Goal: Task Accomplishment & Management: Manage account settings

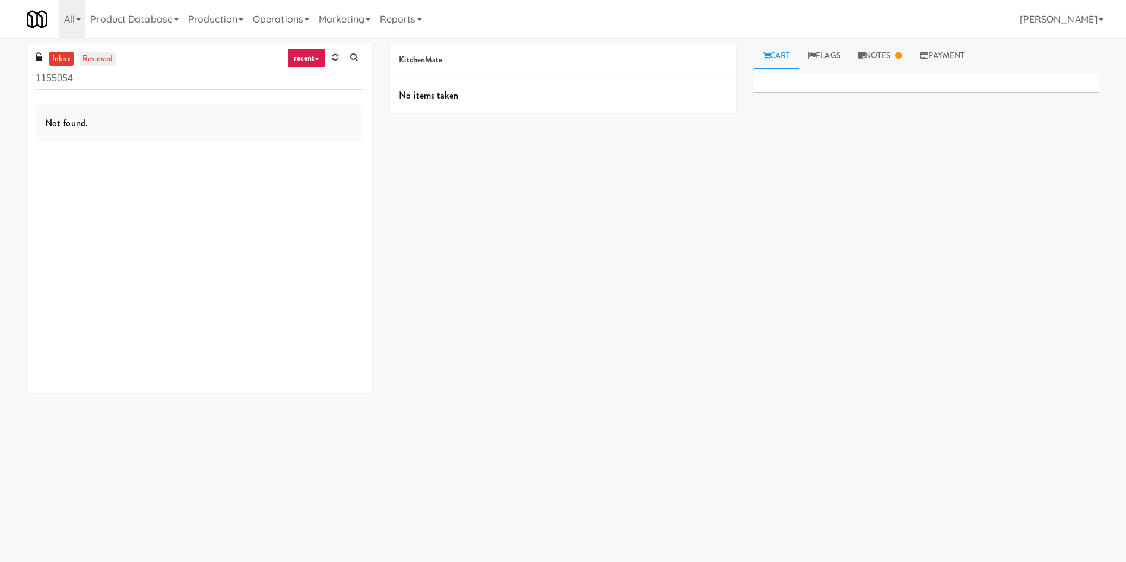
click at [113, 56] on link "reviewed" at bounding box center [98, 59] width 37 height 15
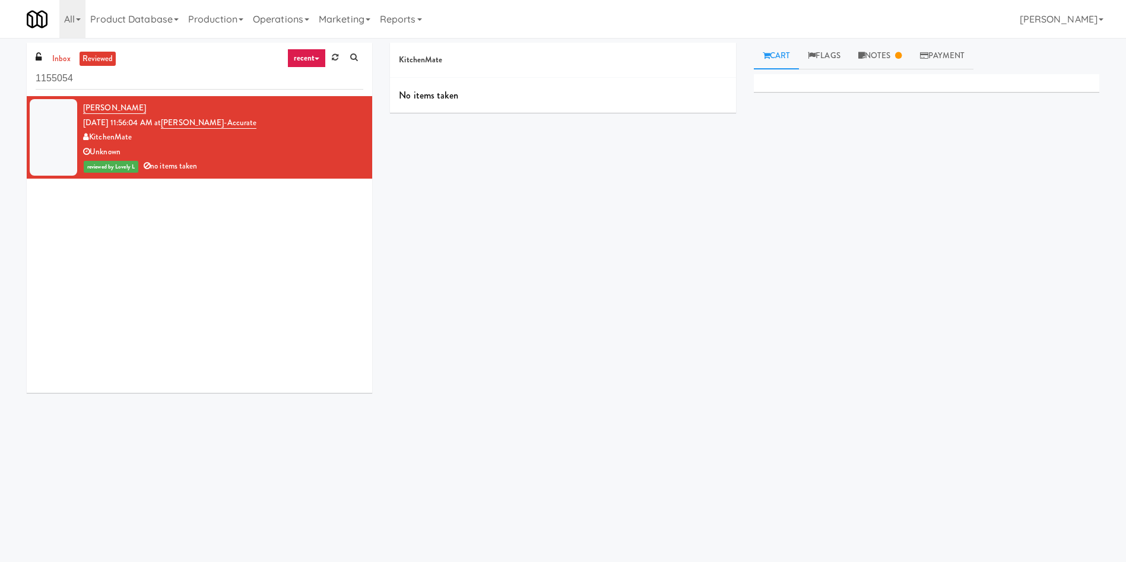
drag, startPoint x: 249, startPoint y: 123, endPoint x: 176, endPoint y: 118, distance: 73.2
click at [176, 118] on div "[PERSON_NAME] [DATE] 11:56:04 AM at [PERSON_NAME]-Accurate KitchenMate Unknown …" at bounding box center [223, 137] width 280 height 73
copy span "[PERSON_NAME]-Accurate"
drag, startPoint x: 144, startPoint y: 76, endPoint x: 13, endPoint y: 75, distance: 131.2
click at [13, 75] on div "inbox reviewed recent all unclear take inventory issue suspicious failed recent…" at bounding box center [563, 281] width 1126 height 477
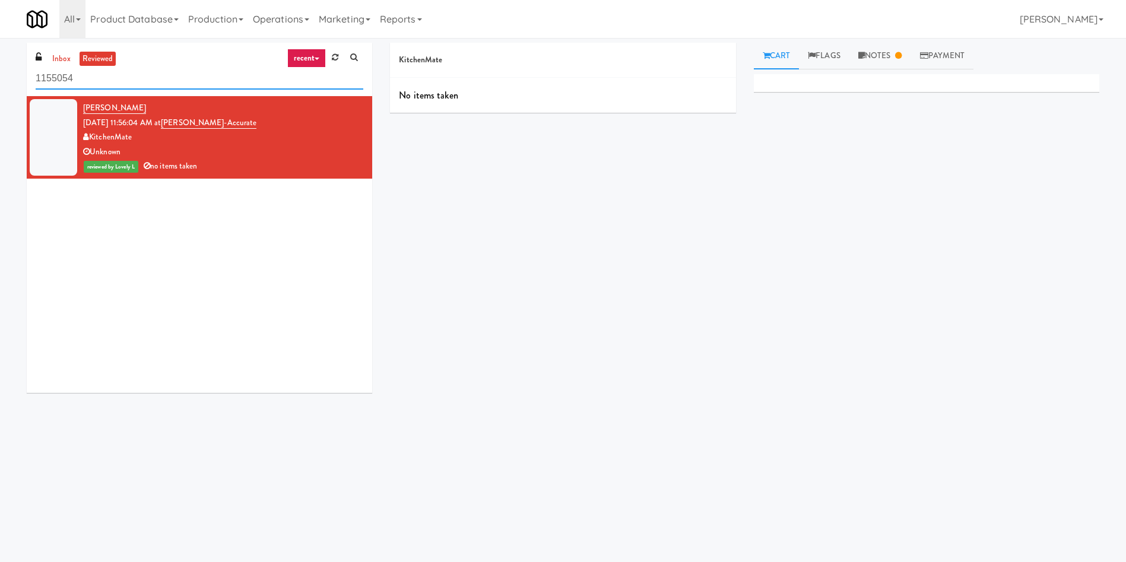
paste input "[PERSON_NAME]-Accurate"
type input "[PERSON_NAME]-Accurate"
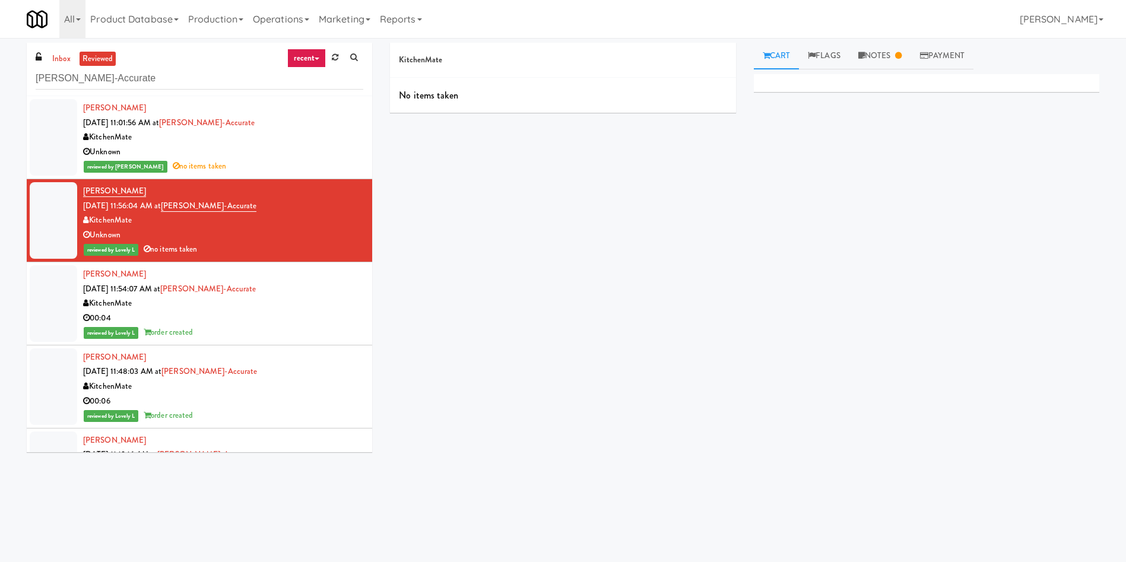
click at [65, 307] on div at bounding box center [53, 303] width 47 height 77
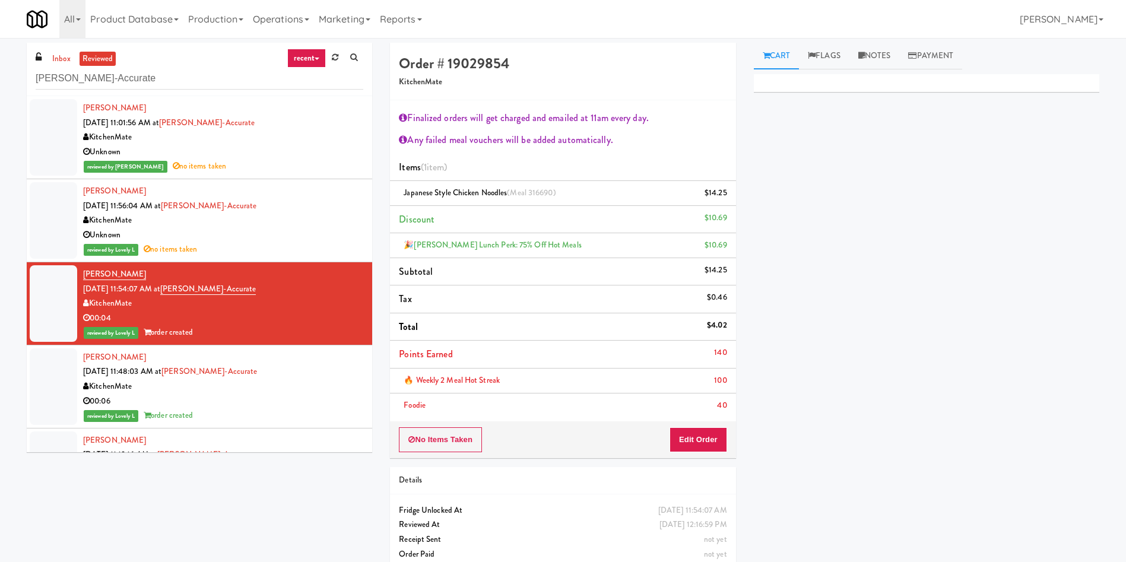
click at [72, 216] on div at bounding box center [53, 220] width 47 height 77
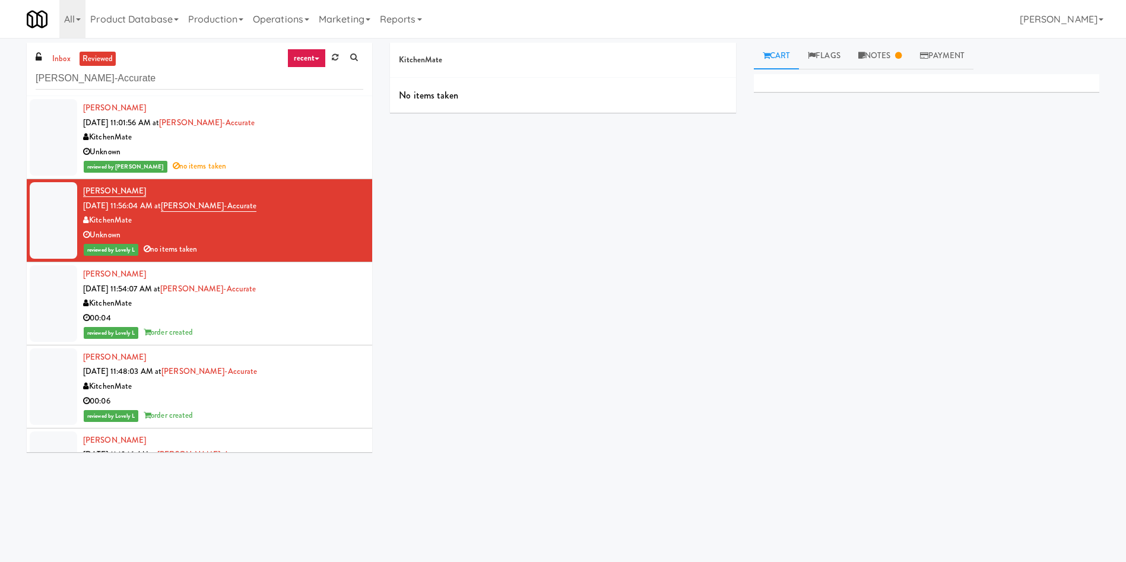
click at [66, 128] on div at bounding box center [53, 137] width 47 height 77
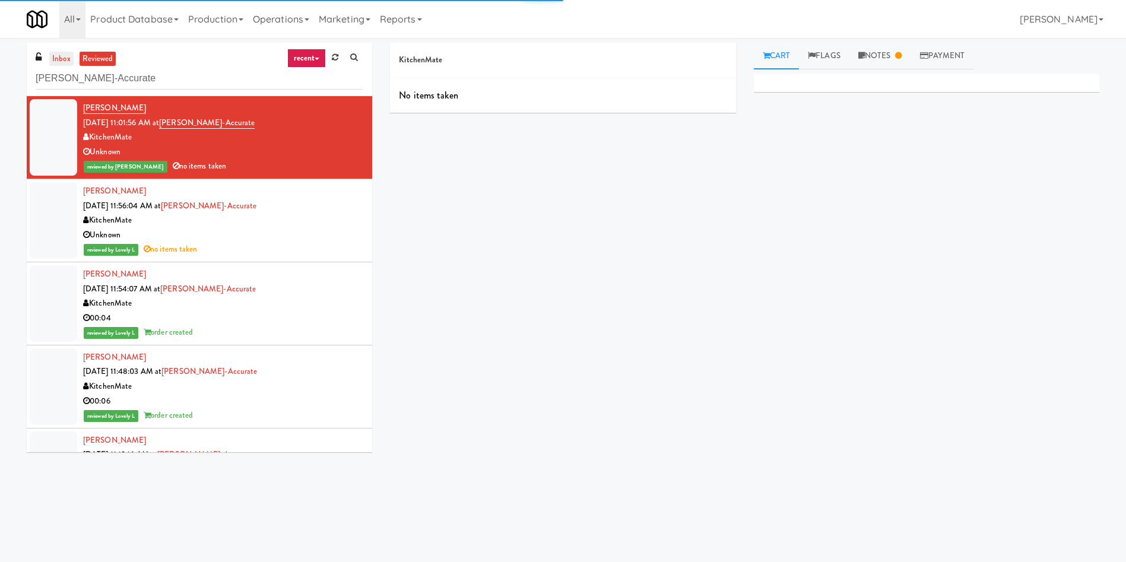
click at [62, 52] on link "inbox" at bounding box center [61, 59] width 24 height 15
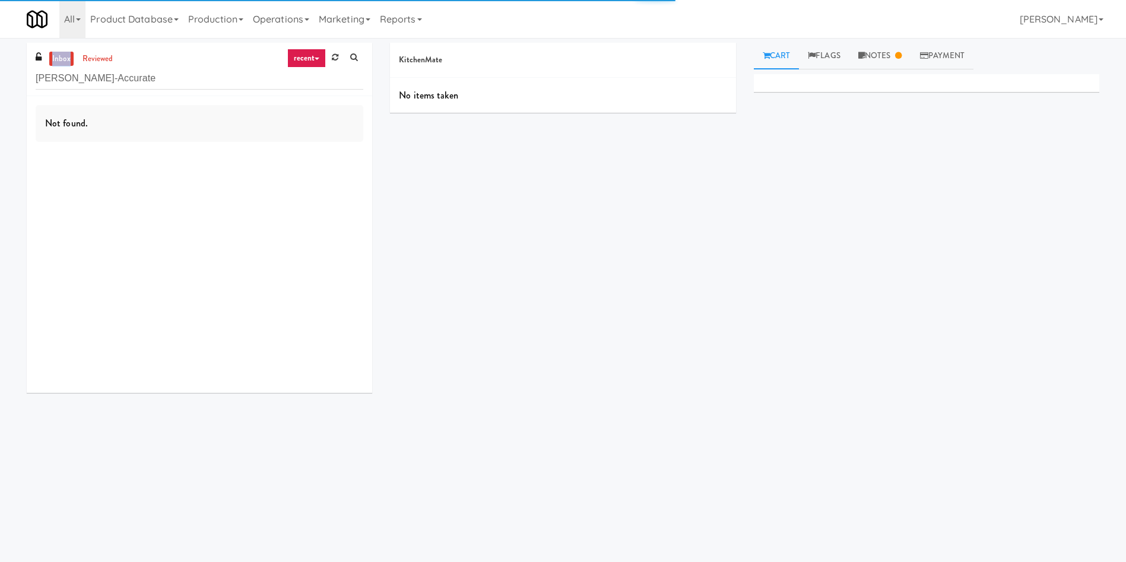
click at [62, 52] on link "inbox" at bounding box center [61, 59] width 24 height 15
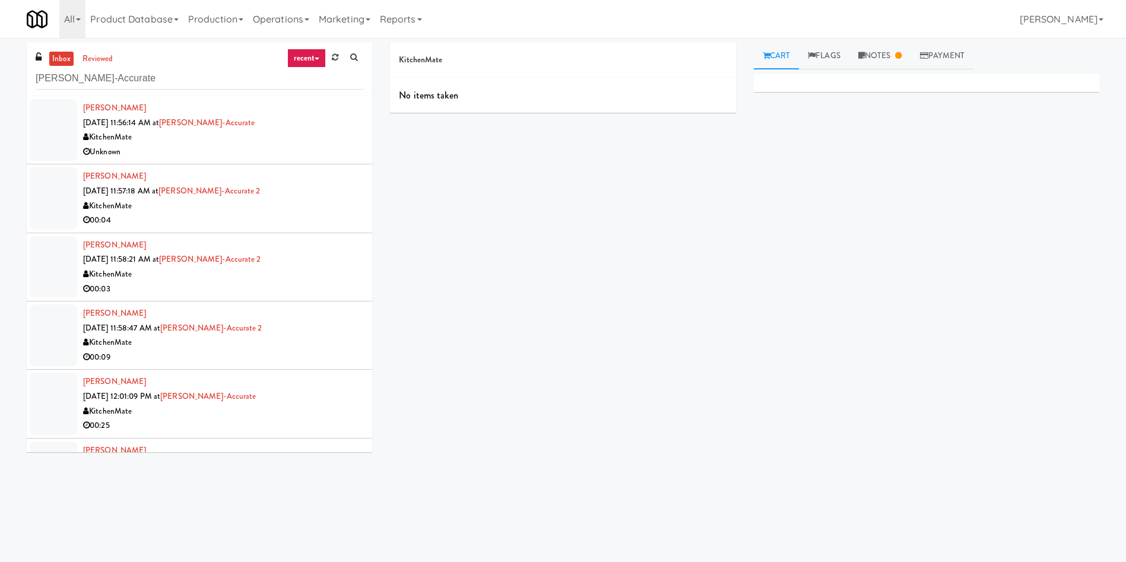
click at [65, 116] on div at bounding box center [53, 130] width 47 height 62
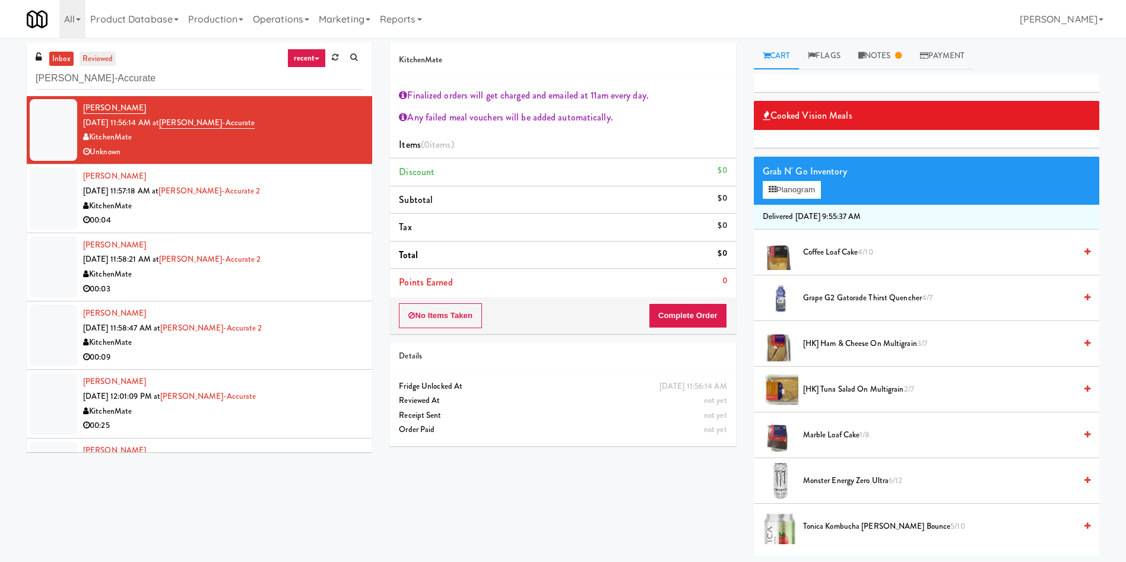
click at [107, 61] on link "reviewed" at bounding box center [98, 59] width 37 height 15
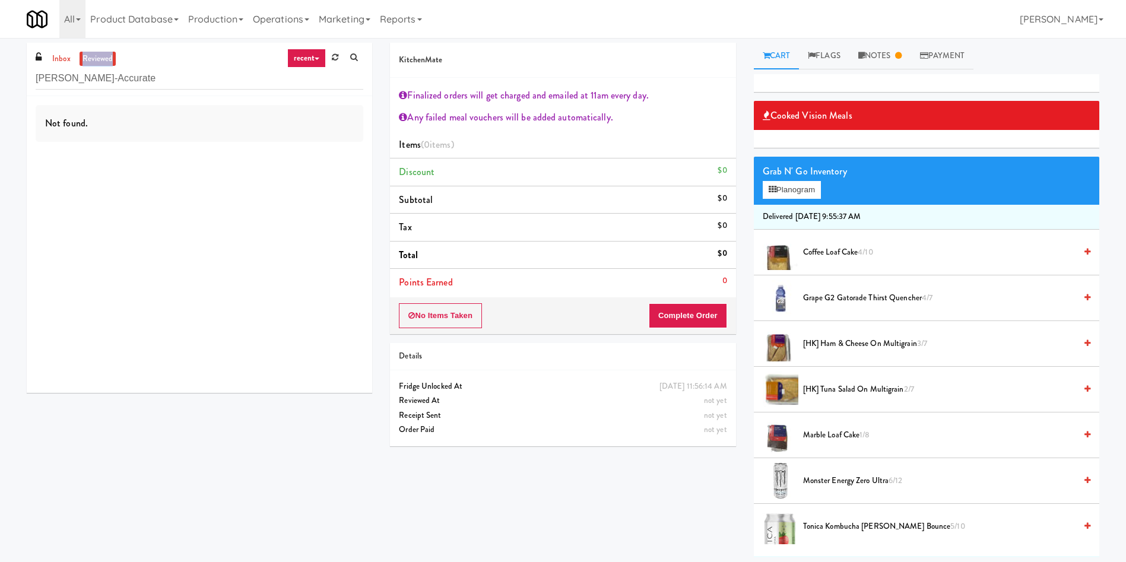
click at [107, 61] on link "reviewed" at bounding box center [98, 59] width 37 height 15
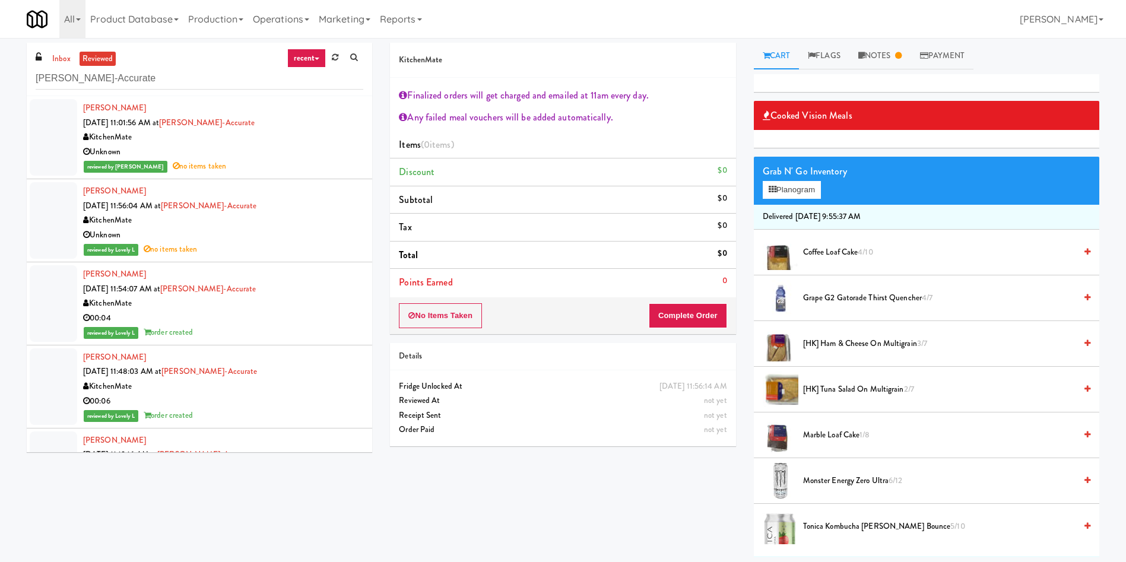
click at [42, 136] on div at bounding box center [53, 137] width 47 height 77
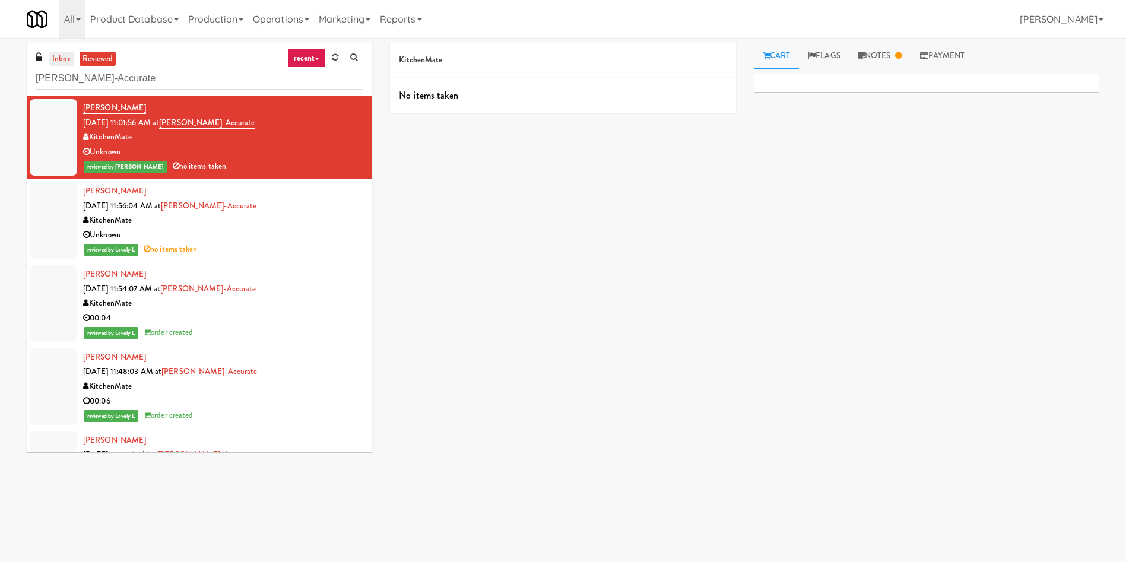
click at [60, 53] on link "inbox" at bounding box center [61, 59] width 24 height 15
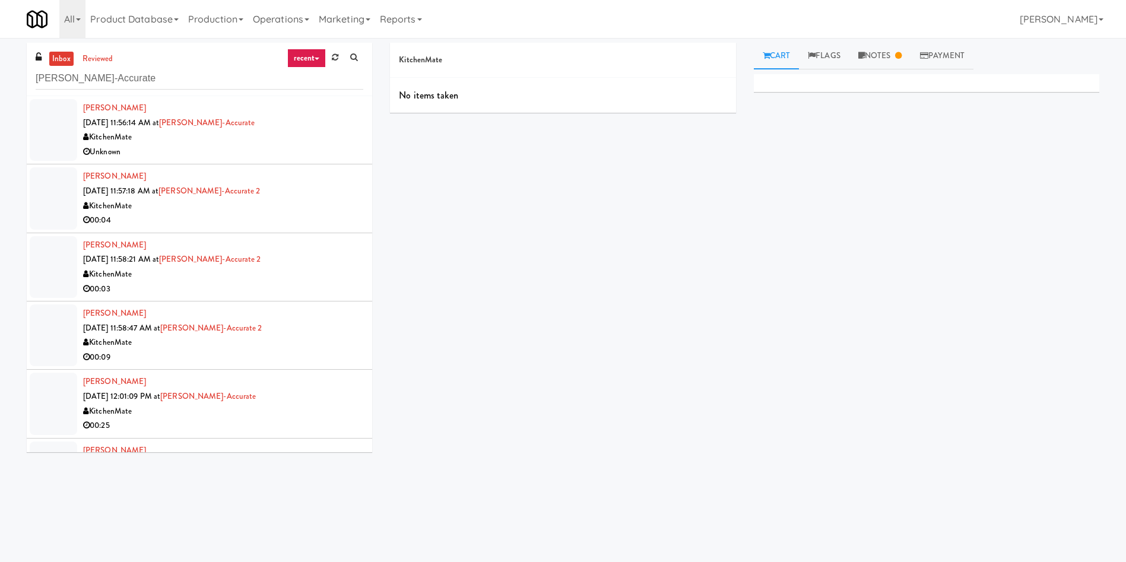
click at [62, 106] on div at bounding box center [53, 130] width 47 height 62
